Goal: Information Seeking & Learning: Understand process/instructions

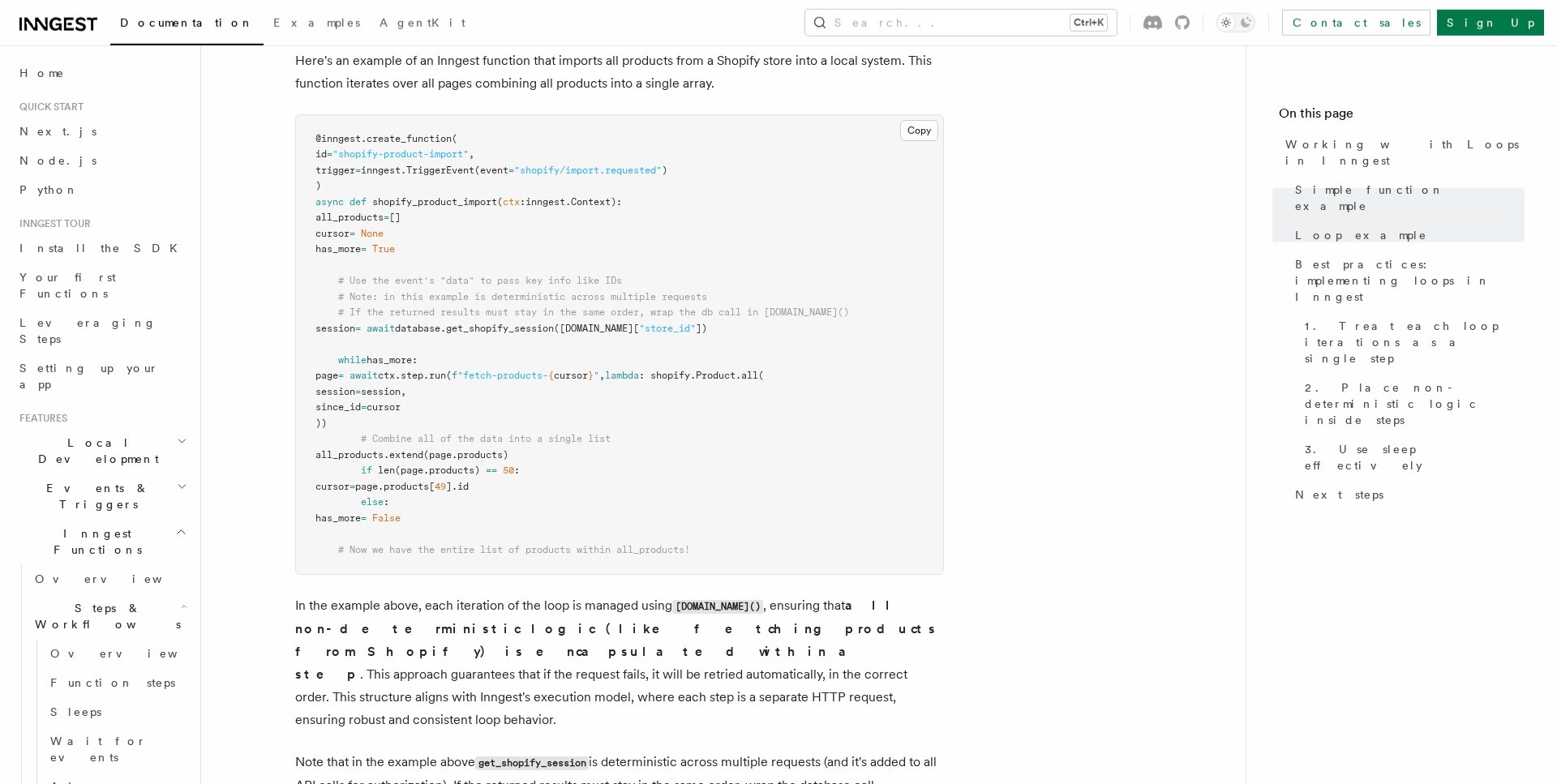
scroll to position [1737, 0]
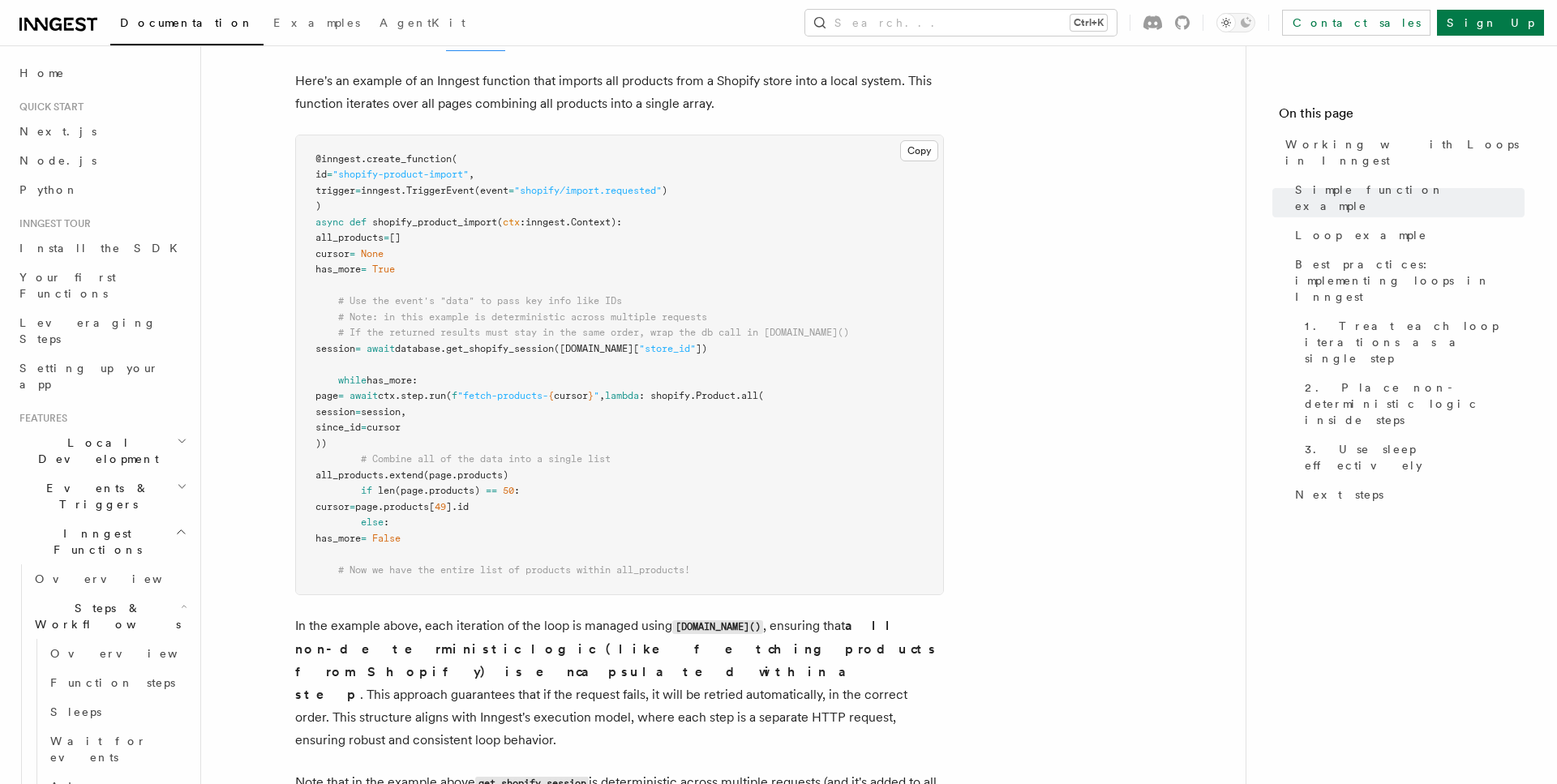
drag, startPoint x: 336, startPoint y: 380, endPoint x: 437, endPoint y: 440, distance: 117.5
click at [437, 440] on pre "@inngest . create_function ( id = "shopify-product-import" , trigger = inngest.…" at bounding box center [620, 365] width 647 height 460
drag, startPoint x: 383, startPoint y: 273, endPoint x: 459, endPoint y: 273, distance: 76.0
click at [459, 273] on pre "@inngest . create_function ( id = "shopify-product-import" , trigger = inngest.…" at bounding box center [620, 365] width 647 height 460
drag, startPoint x: 334, startPoint y: 382, endPoint x: 492, endPoint y: 445, distance: 170.1
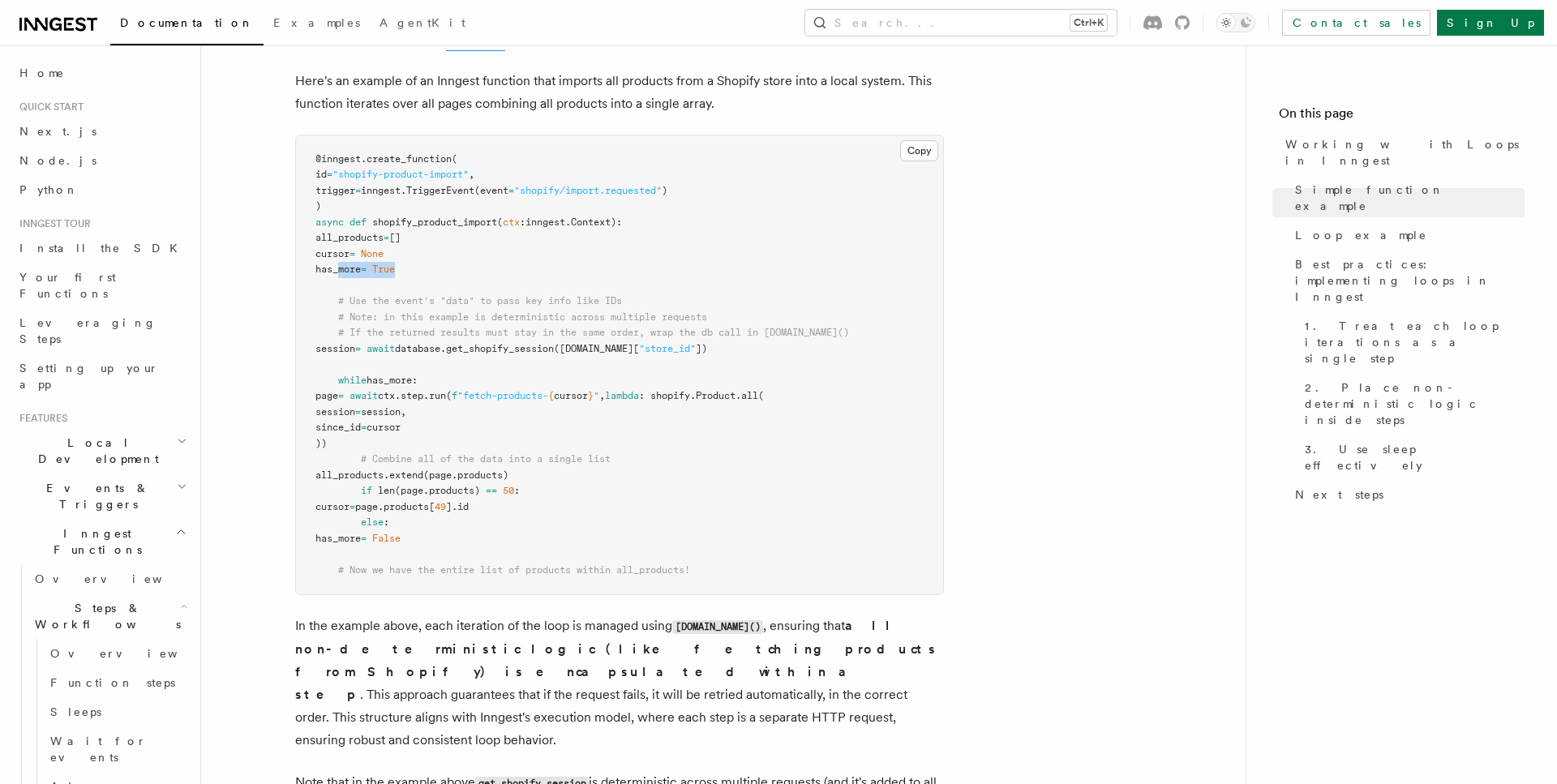
click at [492, 445] on pre "@inngest . create_function ( id = "shopify-product-import" , trigger = inngest.…" at bounding box center [620, 365] width 647 height 460
copy code "while has_more : page = await ctx . step . run ( f "fetch-products- { cursor } …"
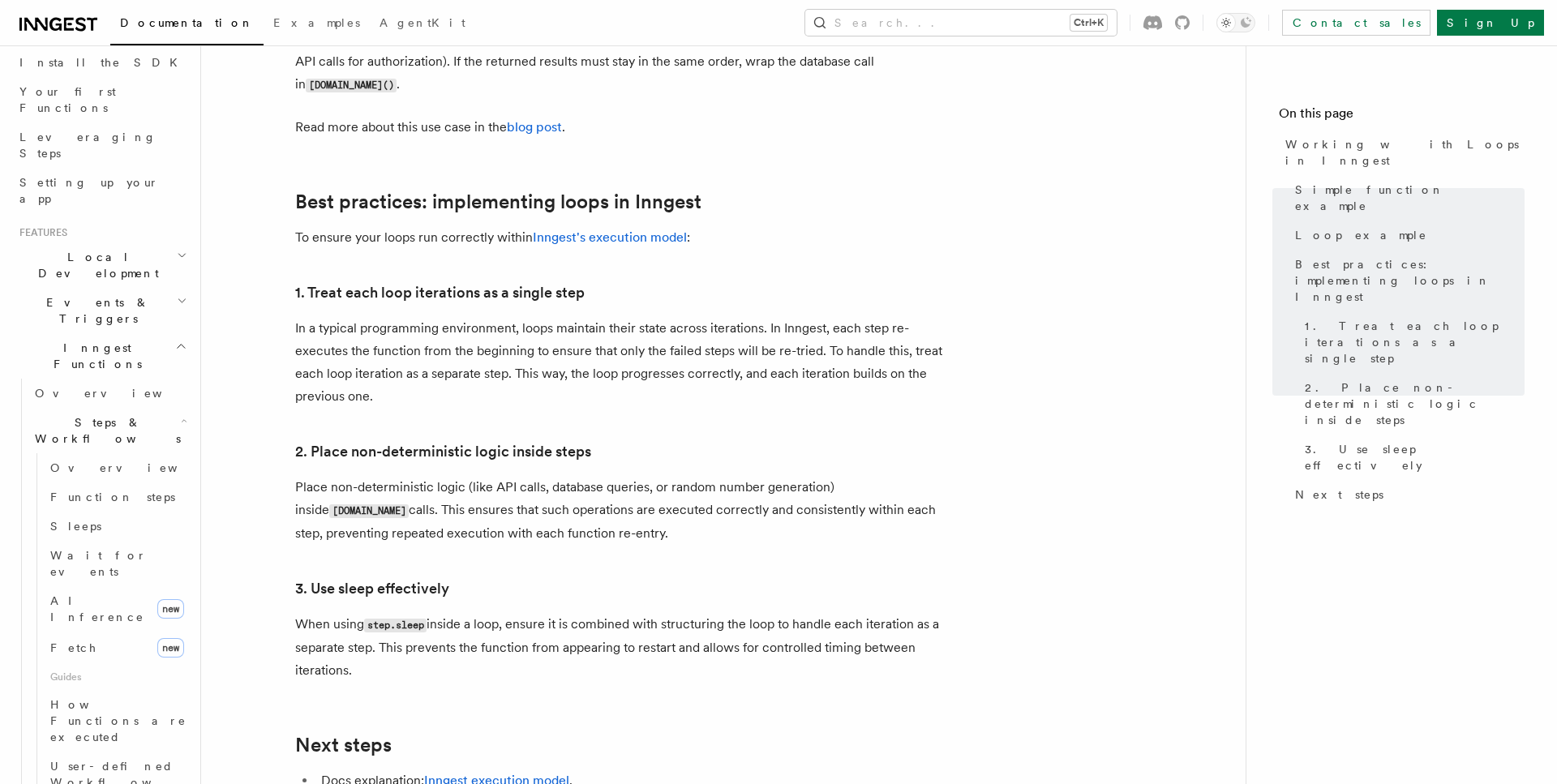
scroll to position [185, 0]
click at [120, 489] on span "Function steps" at bounding box center [112, 498] width 125 height 16
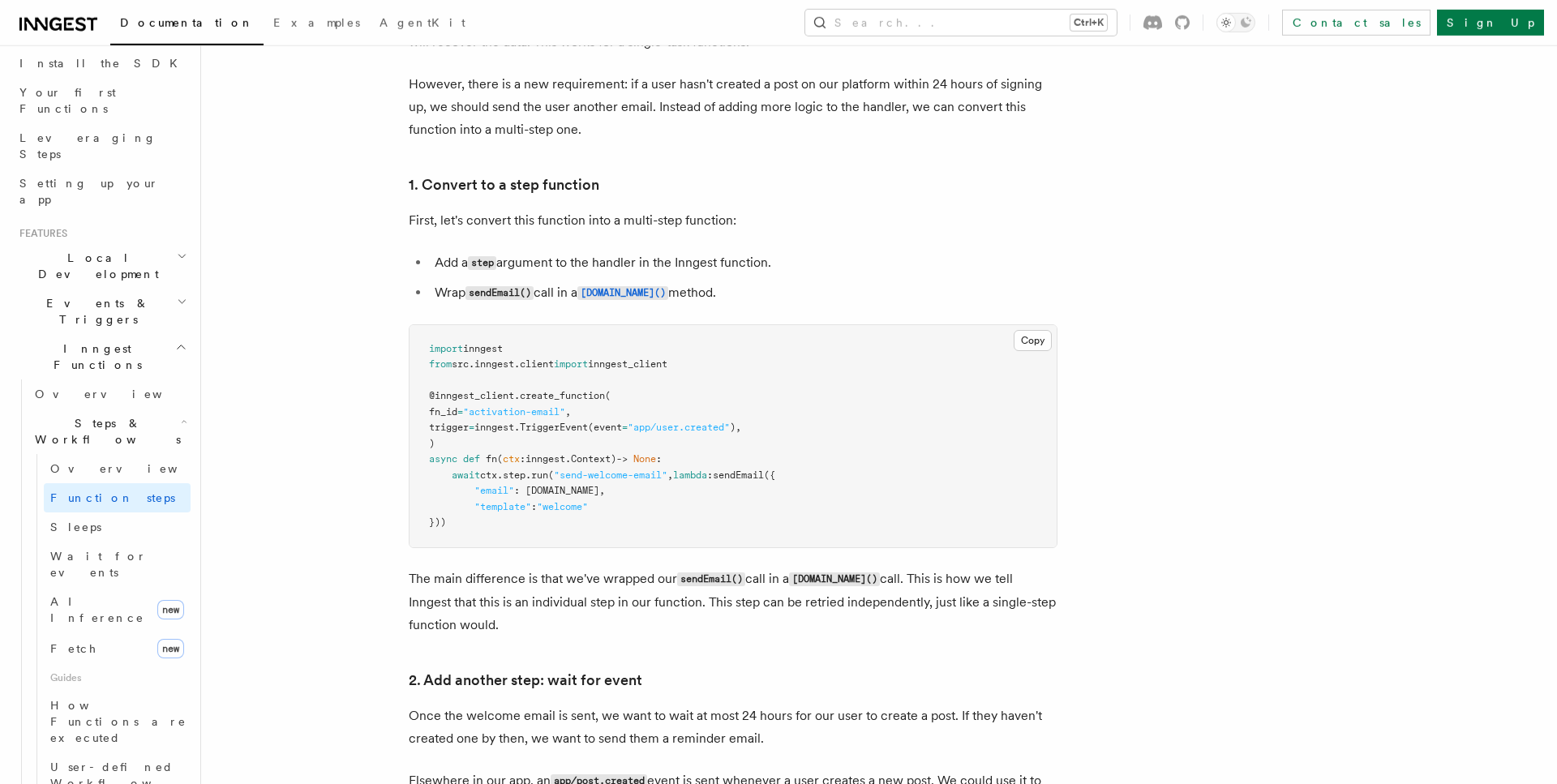
scroll to position [909, 0]
click at [627, 298] on code "[DOMAIN_NAME]()" at bounding box center [622, 291] width 91 height 14
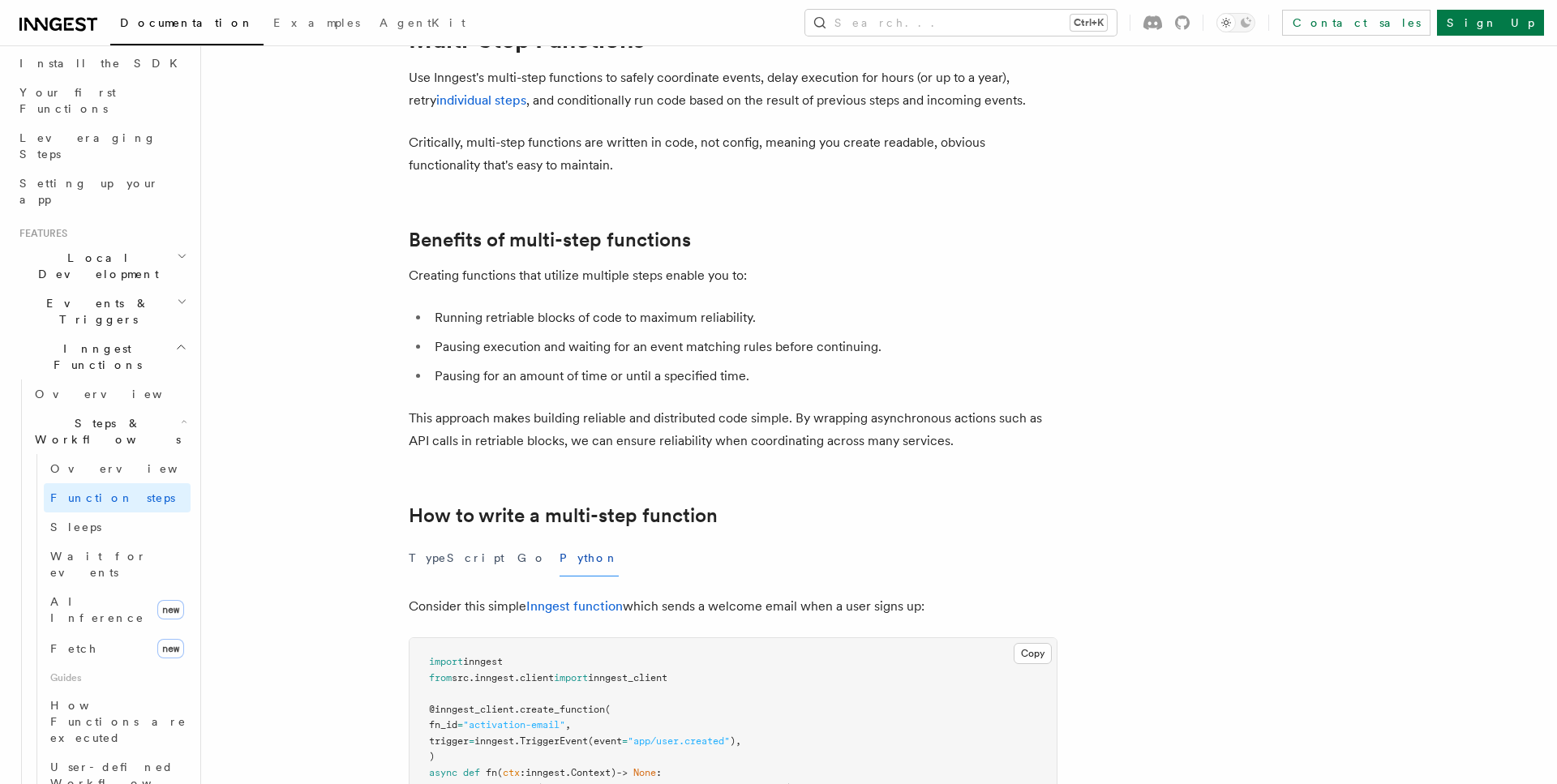
scroll to position [909, 0]
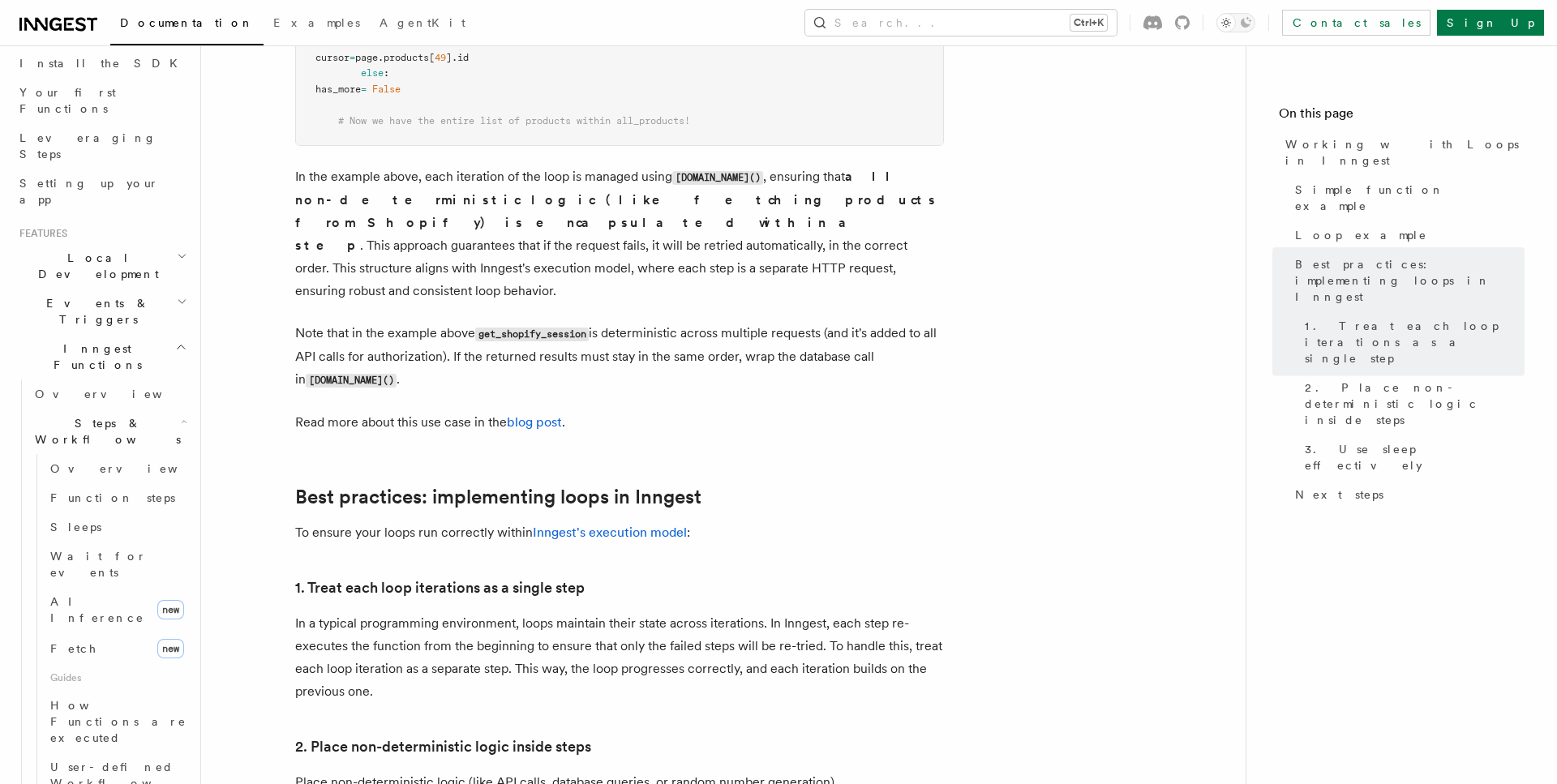
scroll to position [1772, 0]
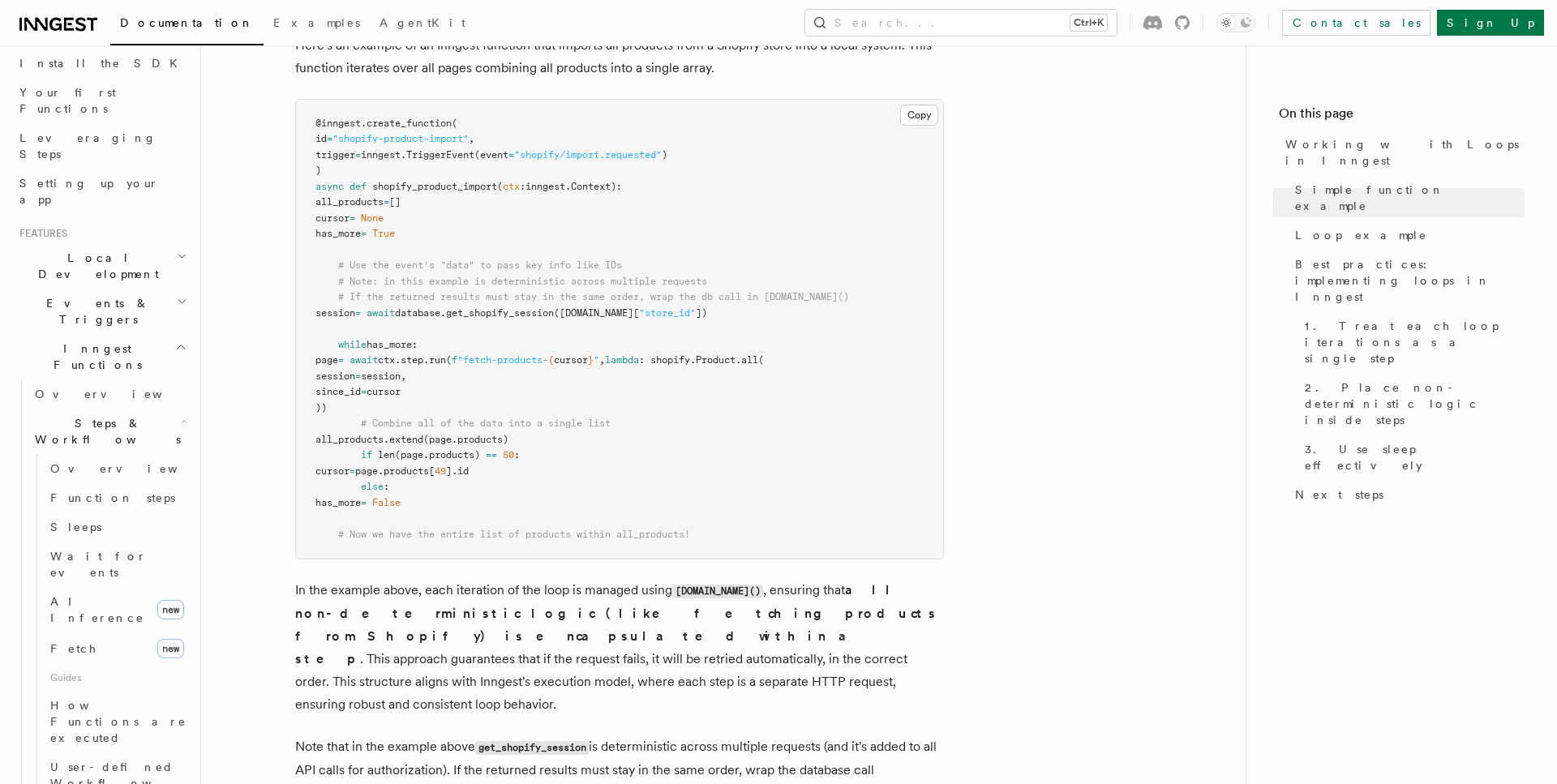
click at [639, 356] on span "lambda" at bounding box center [622, 360] width 34 height 11
click at [718, 358] on span ": shopify.Product." at bounding box center [690, 360] width 102 height 11
copy span "lambda :"
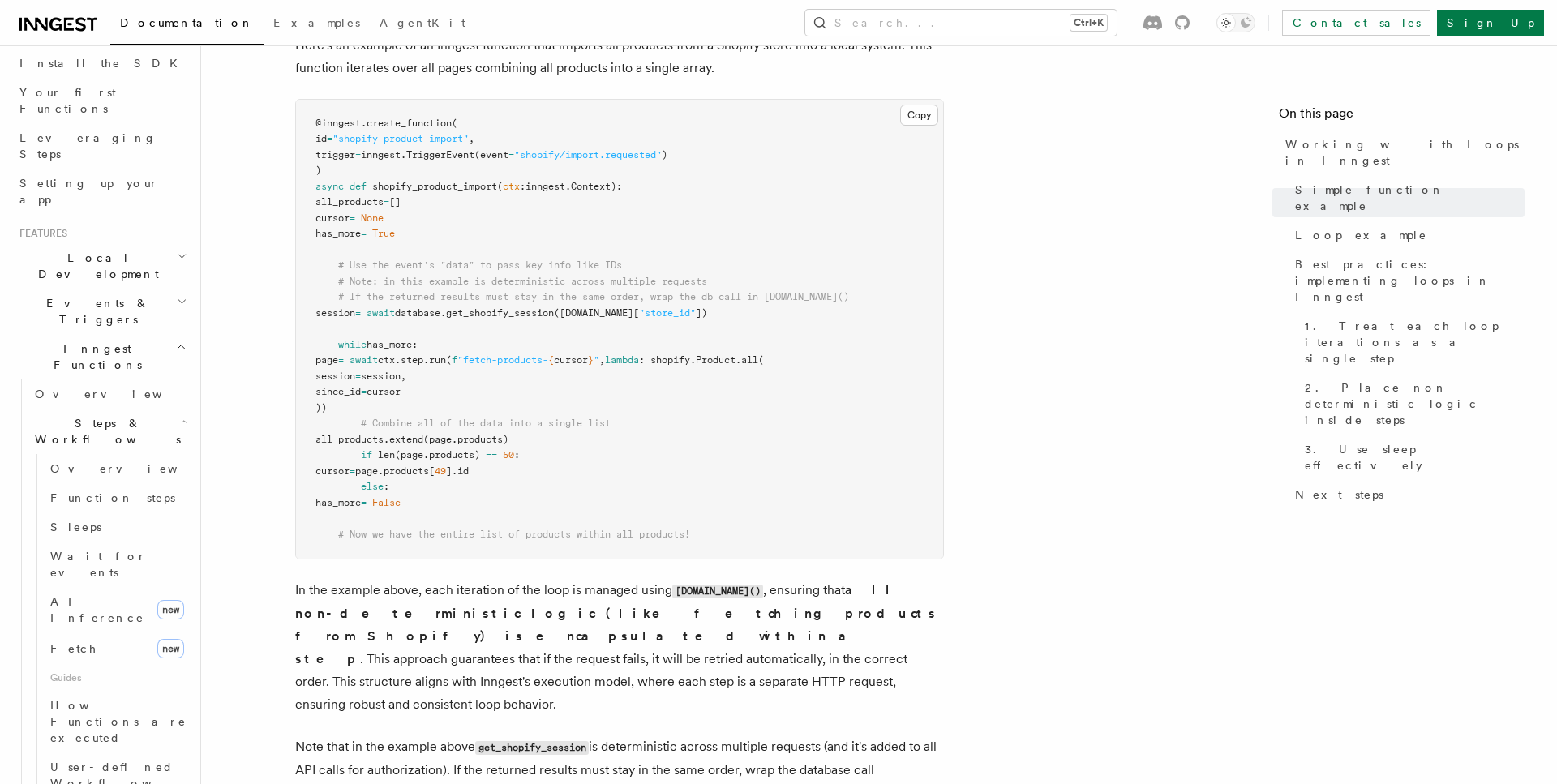
drag, startPoint x: 335, startPoint y: 200, endPoint x: 481, endPoint y: 202, distance: 146.0
click at [481, 202] on pre "@inngest . create_function ( id = "shopify-product-import" , trigger = inngest.…" at bounding box center [620, 330] width 647 height 460
copy span "all_products = []"
